Goal: Use online tool/utility

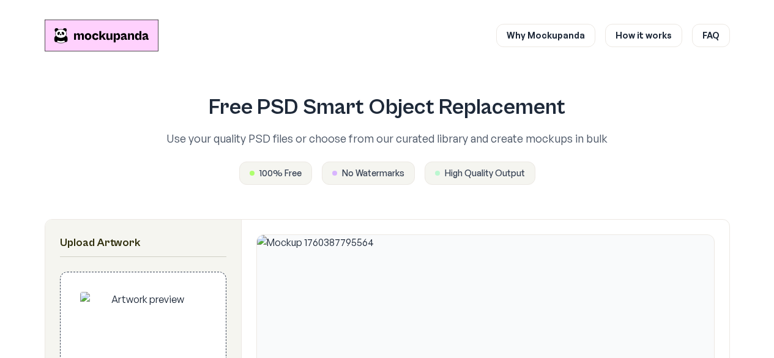
scroll to position [365, 0]
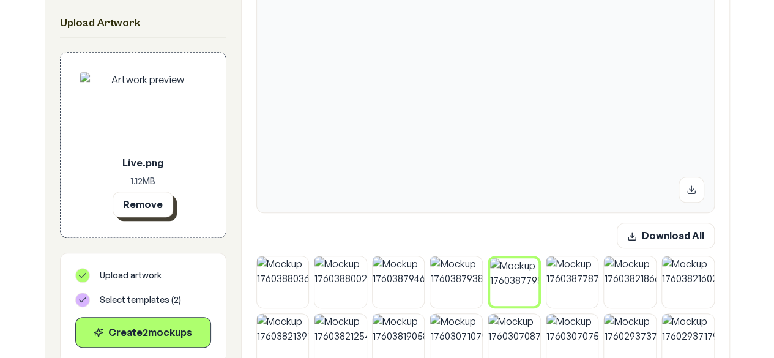
click at [149, 201] on button "Remove" at bounding box center [143, 205] width 61 height 26
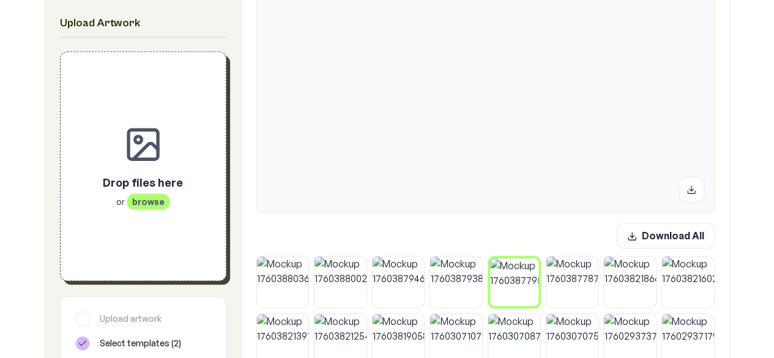
click at [148, 228] on div "Drop files here or browse" at bounding box center [143, 166] width 126 height 189
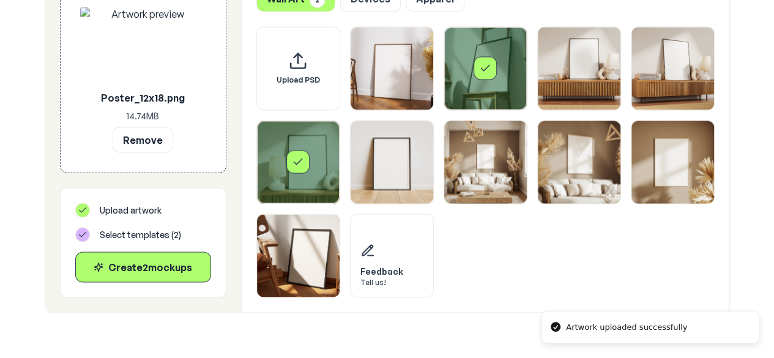
scroll to position [1098, 0]
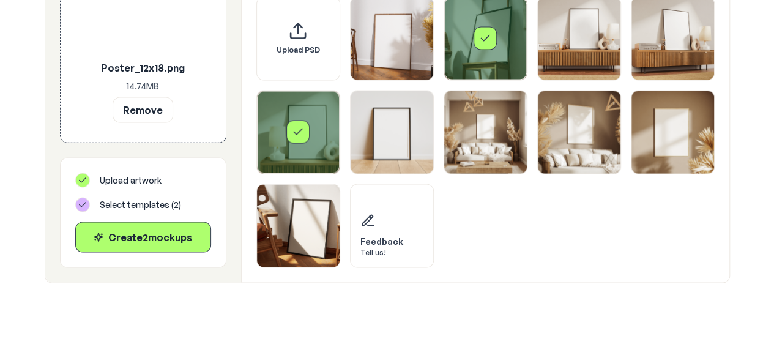
click at [329, 124] on div "Select template Framed Poster 5" at bounding box center [298, 132] width 83 height 83
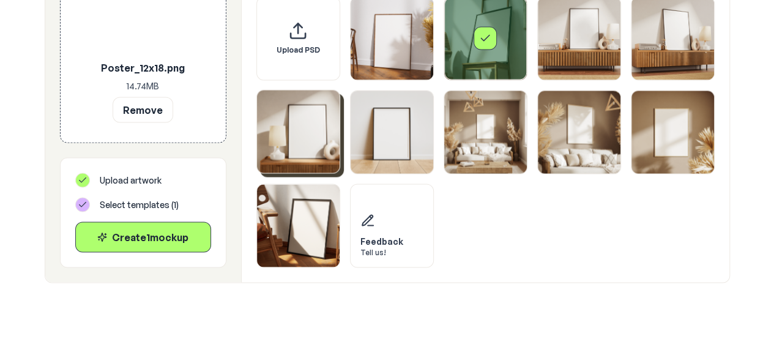
click at [446, 58] on div "Select template Framed Poster 2" at bounding box center [485, 38] width 83 height 83
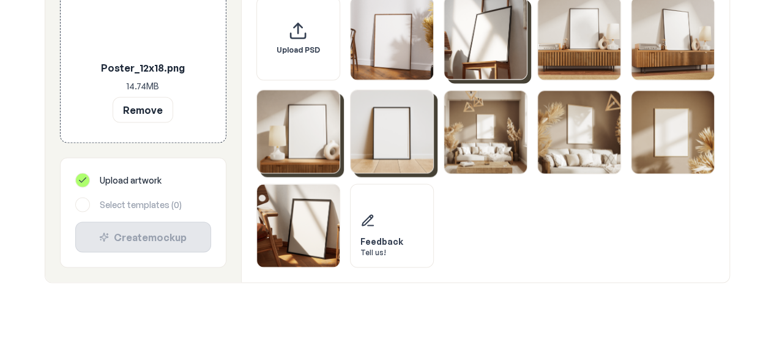
click at [404, 123] on img "Select template Framed Poster 6" at bounding box center [392, 131] width 83 height 83
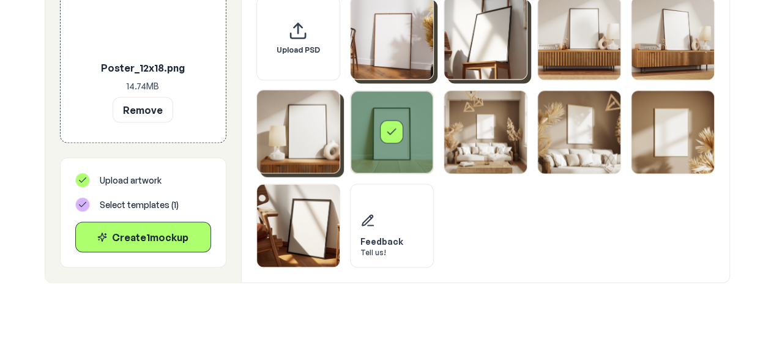
click at [398, 64] on img "Select template Framed Poster" at bounding box center [392, 37] width 83 height 83
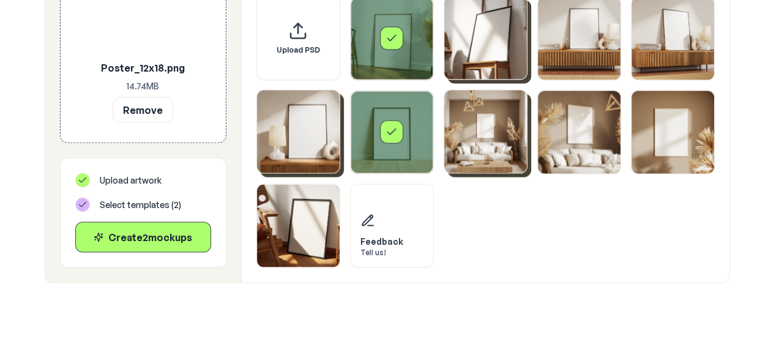
click at [498, 152] on img "Select template Framed Poster 7" at bounding box center [485, 131] width 83 height 83
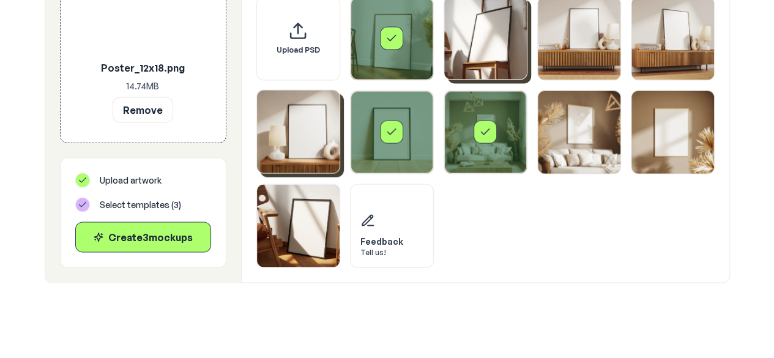
click at [313, 154] on img "Select template Framed Poster 5" at bounding box center [298, 131] width 83 height 83
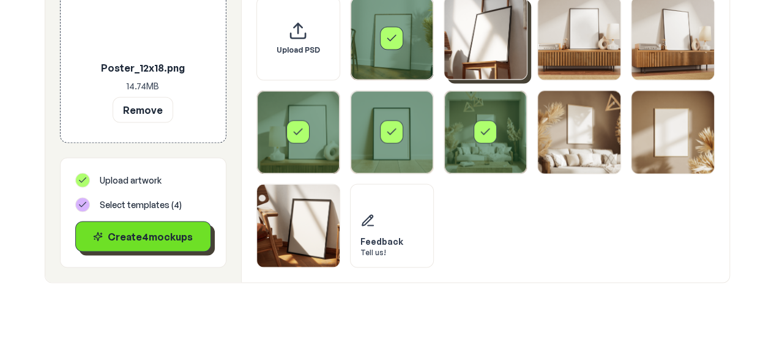
click at [173, 245] on button "Create 4 mockup s" at bounding box center [143, 236] width 136 height 31
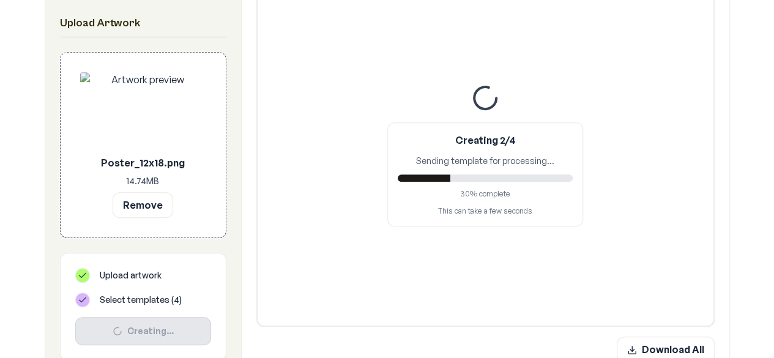
scroll to position [255, 0]
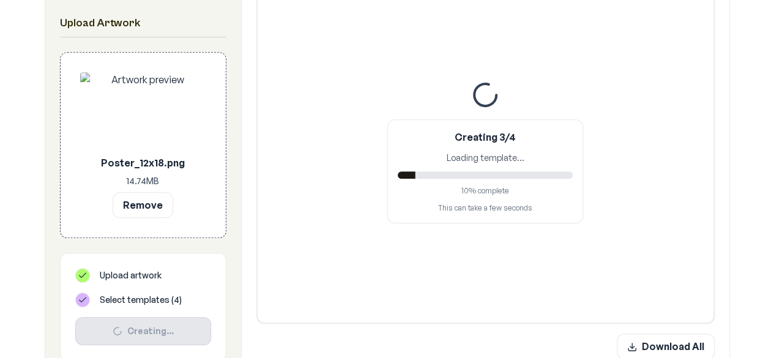
click at [698, 259] on div "Creating 3/4 Loading template... 10 % complete This can take a few seconds" at bounding box center [485, 151] width 457 height 343
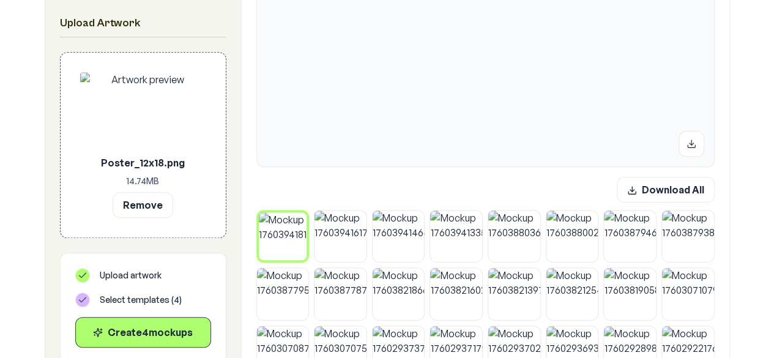
scroll to position [414, 0]
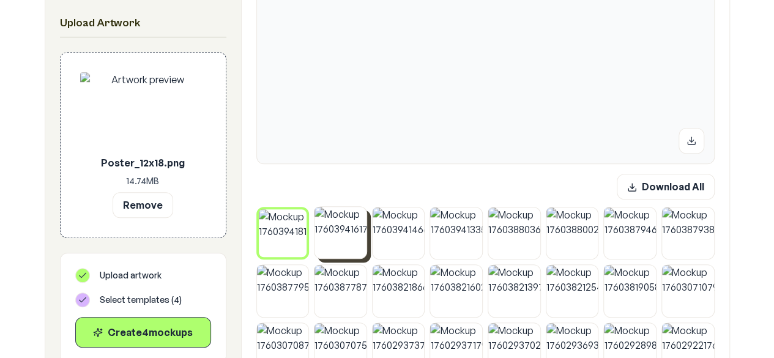
click at [348, 230] on img at bounding box center [341, 233] width 52 height 52
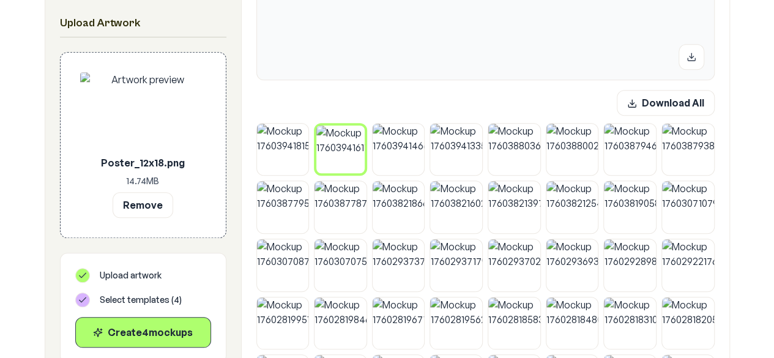
scroll to position [458, 0]
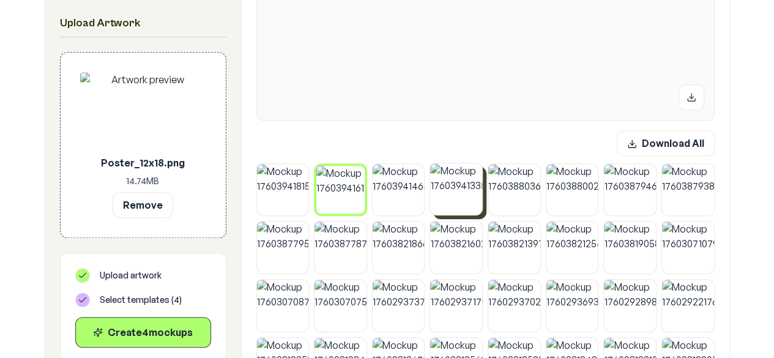
click at [451, 186] on img at bounding box center [456, 189] width 52 height 52
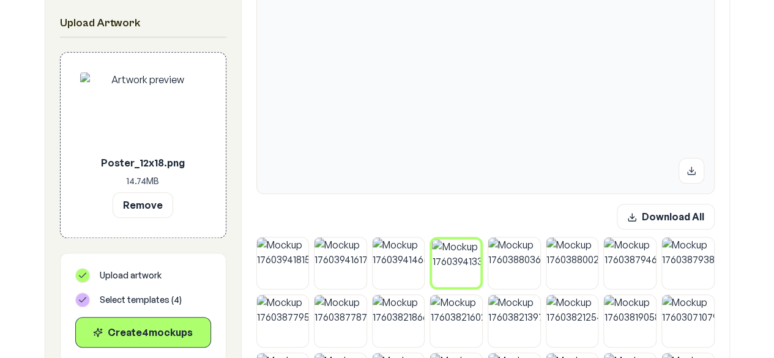
scroll to position [392, 0]
